Goal: Navigation & Orientation: Find specific page/section

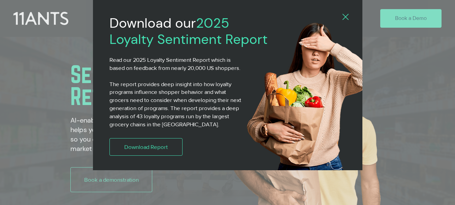
click at [343, 17] on icon "Back to site" at bounding box center [346, 17] width 6 height 6
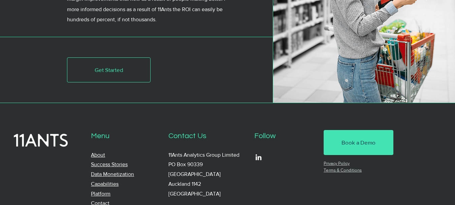
scroll to position [2414, 0]
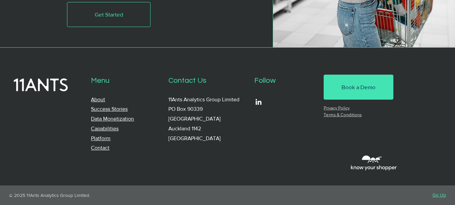
click at [181, 55] on div at bounding box center [227, 117] width 455 height 138
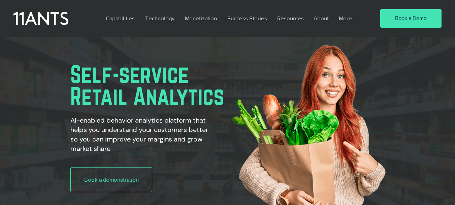
scroll to position [0, 463]
click at [242, 90] on img "main content" at bounding box center [303, 128] width 171 height 182
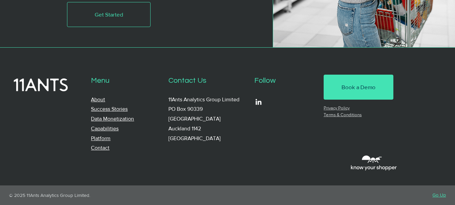
click at [102, 147] on link "Contact" at bounding box center [100, 148] width 19 height 6
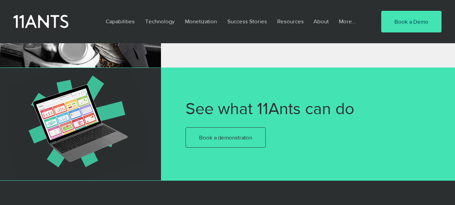
scroll to position [446, 0]
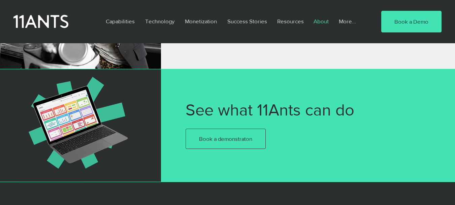
click at [323, 23] on p "About" at bounding box center [321, 21] width 22 height 16
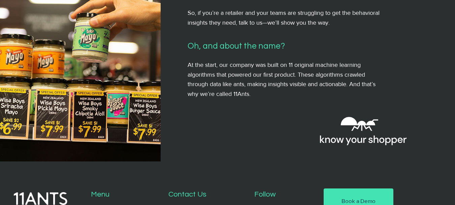
scroll to position [686, 0]
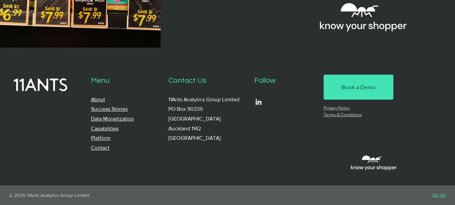
drag, startPoint x: 309, startPoint y: 129, endPoint x: 298, endPoint y: 171, distance: 42.8
click at [32, 195] on p "© 2025 11Ants Analytics Group Limited." at bounding box center [113, 194] width 209 height 5
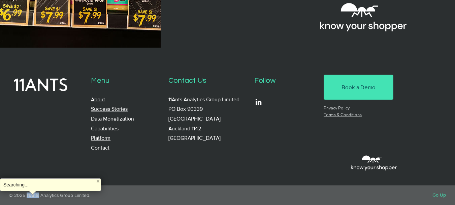
copy p "11Ants"
